Goal: Complete application form

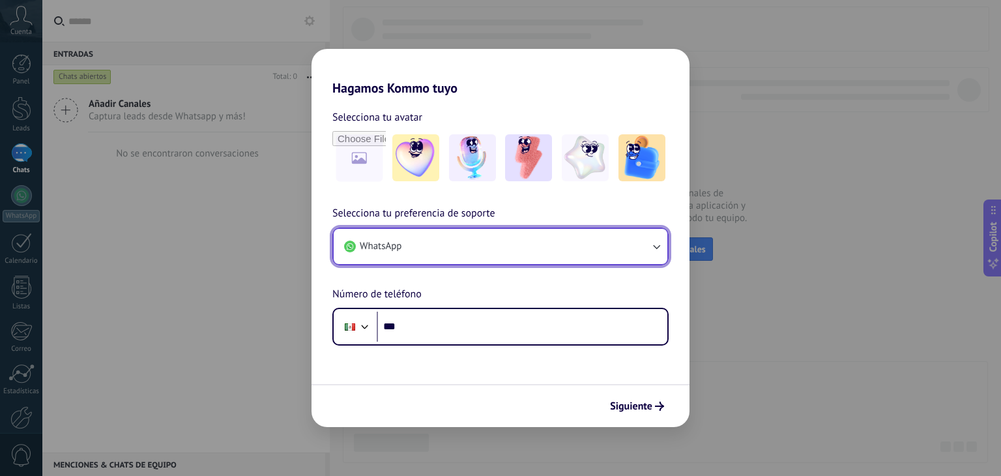
click at [610, 261] on button "WhatsApp" at bounding box center [501, 246] width 334 height 35
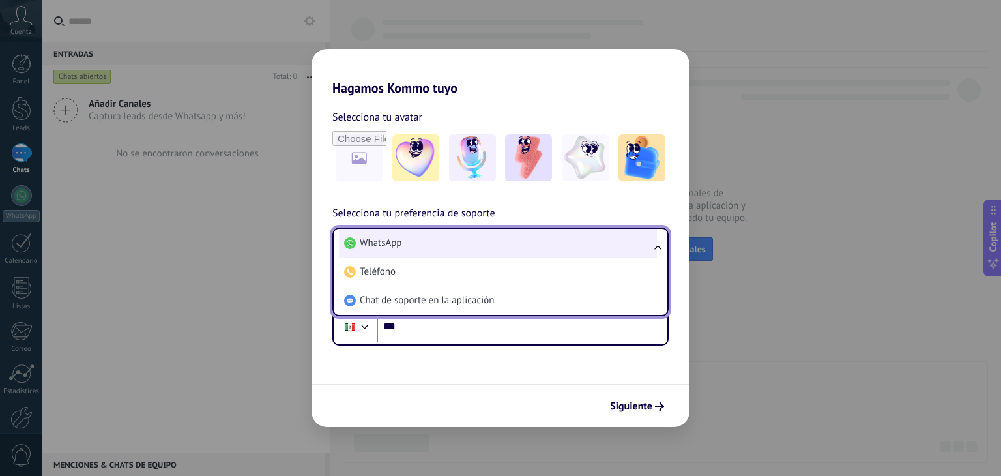
click at [612, 238] on li "WhatsApp" at bounding box center [498, 243] width 318 height 29
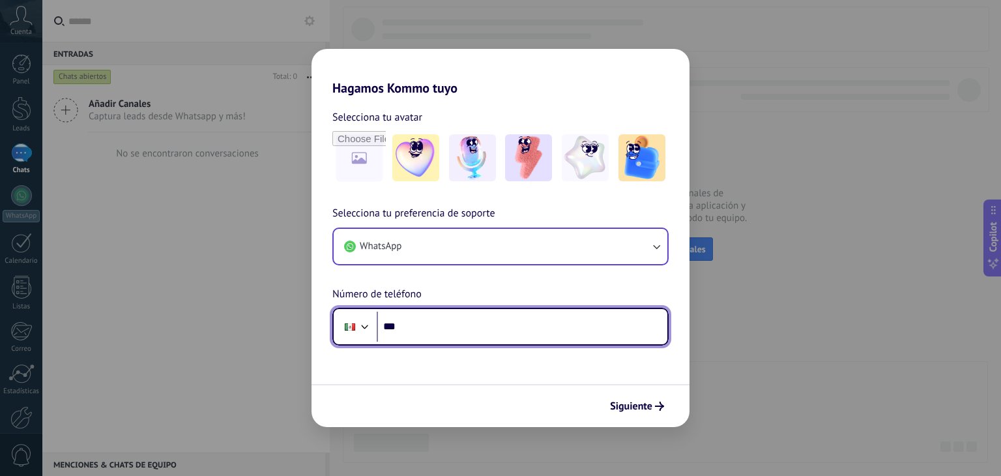
click at [504, 330] on input "***" at bounding box center [522, 326] width 291 height 30
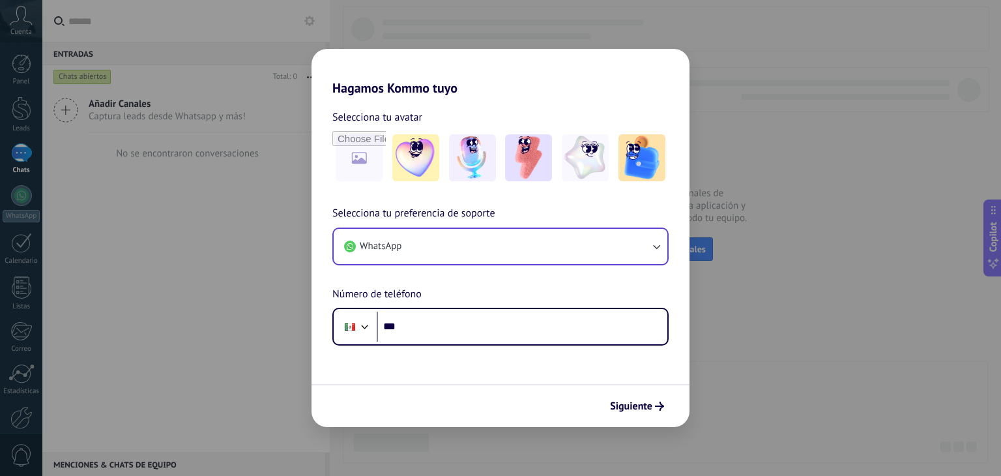
click at [832, 285] on div "Hagamos Kommo tuyo Selecciona tu avatar Selecciona tu preferencia de soporte Wh…" at bounding box center [500, 238] width 1001 height 476
click at [654, 16] on div "Hagamos Kommo tuyo Selecciona tu avatar Selecciona tu preferencia de soporte Wh…" at bounding box center [500, 238] width 1001 height 476
click at [751, 186] on div "Hagamos Kommo tuyo Selecciona tu avatar Selecciona tu preferencia de soporte Wh…" at bounding box center [500, 238] width 1001 height 476
click at [758, 326] on div "Hagamos Kommo tuyo Selecciona tu avatar Selecciona tu preferencia de soporte Wh…" at bounding box center [500, 238] width 1001 height 476
click at [711, 46] on div "Hagamos Kommo tuyo Selecciona tu avatar Selecciona tu preferencia de soporte Wh…" at bounding box center [500, 238] width 1001 height 476
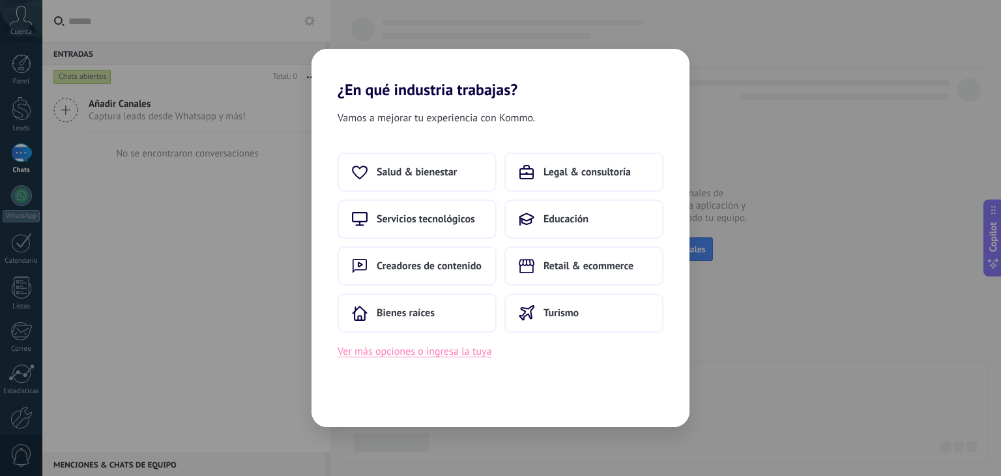
click at [454, 353] on button "Ver más opciones o ingresa la tuya" at bounding box center [415, 351] width 154 height 17
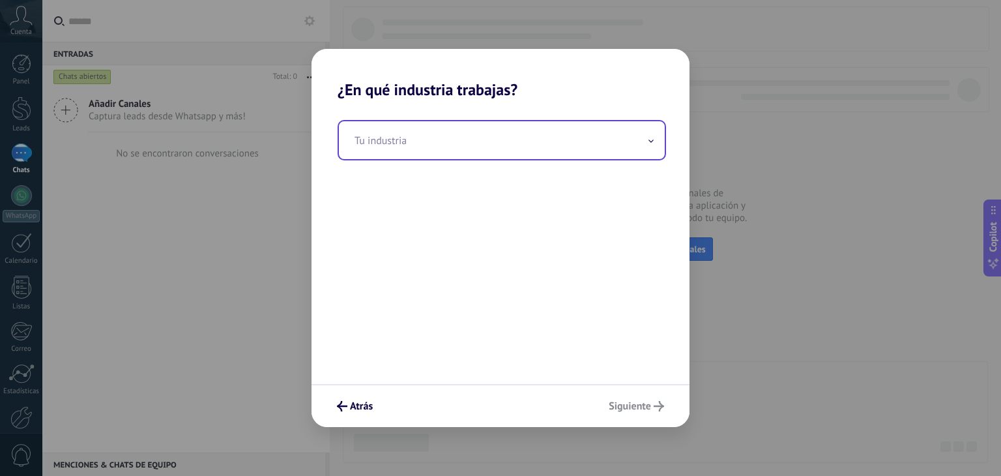
click at [581, 126] on input "text" at bounding box center [502, 140] width 326 height 38
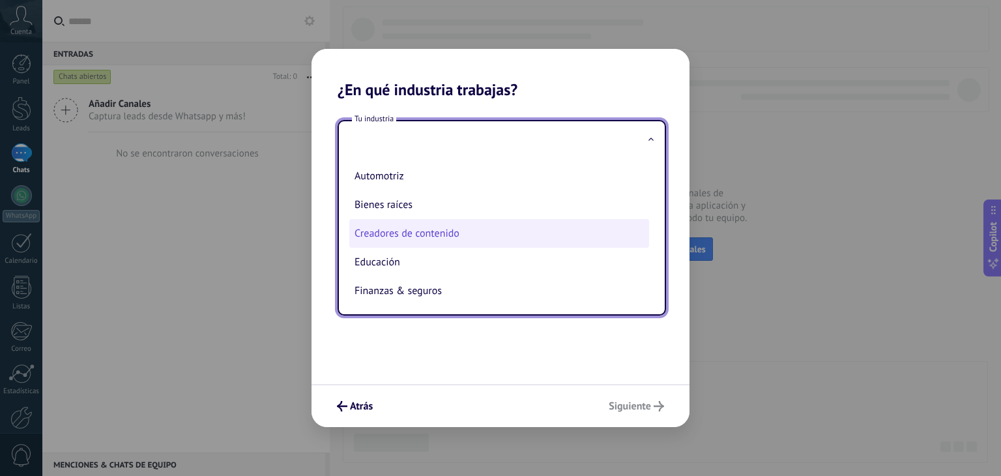
type input "*"
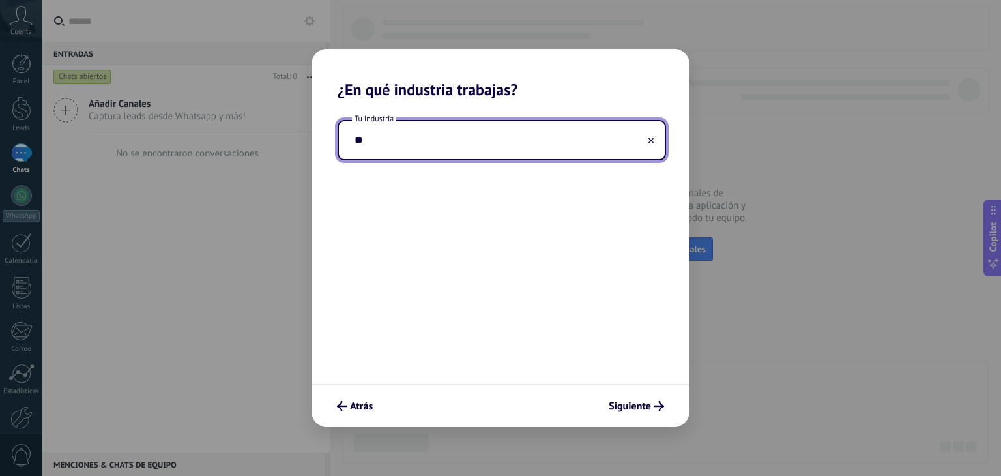
type input "*"
type input "*****"
click at [634, 398] on button "Siguiente" at bounding box center [636, 406] width 67 height 22
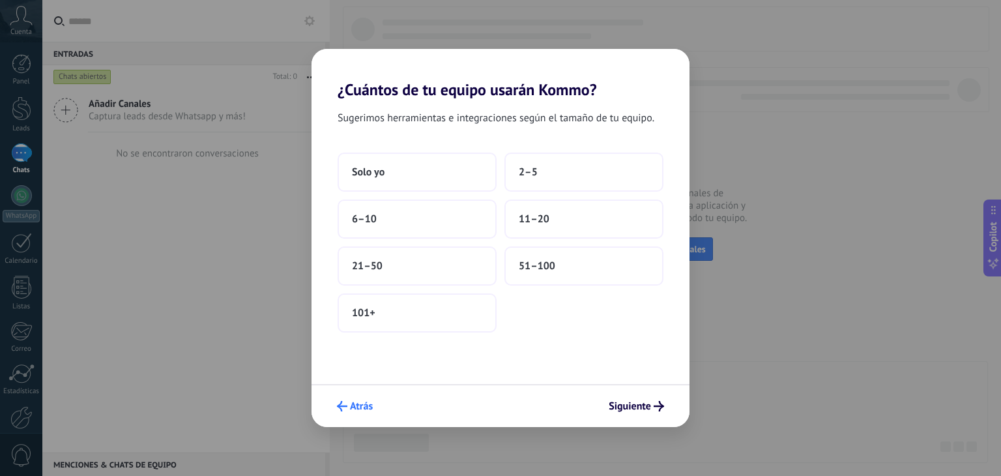
click at [362, 407] on span "Atrás" at bounding box center [361, 405] width 23 height 9
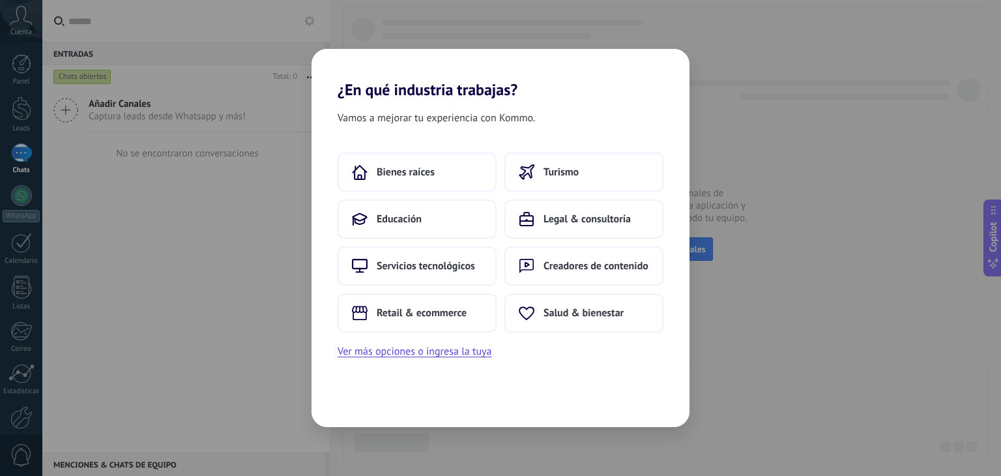
click at [784, 271] on div "¿En qué industria trabajas? Vamos a mejorar tu experiencia con Kommo. Bienes ra…" at bounding box center [500, 238] width 1001 height 476
